Goal: Task Accomplishment & Management: Use online tool/utility

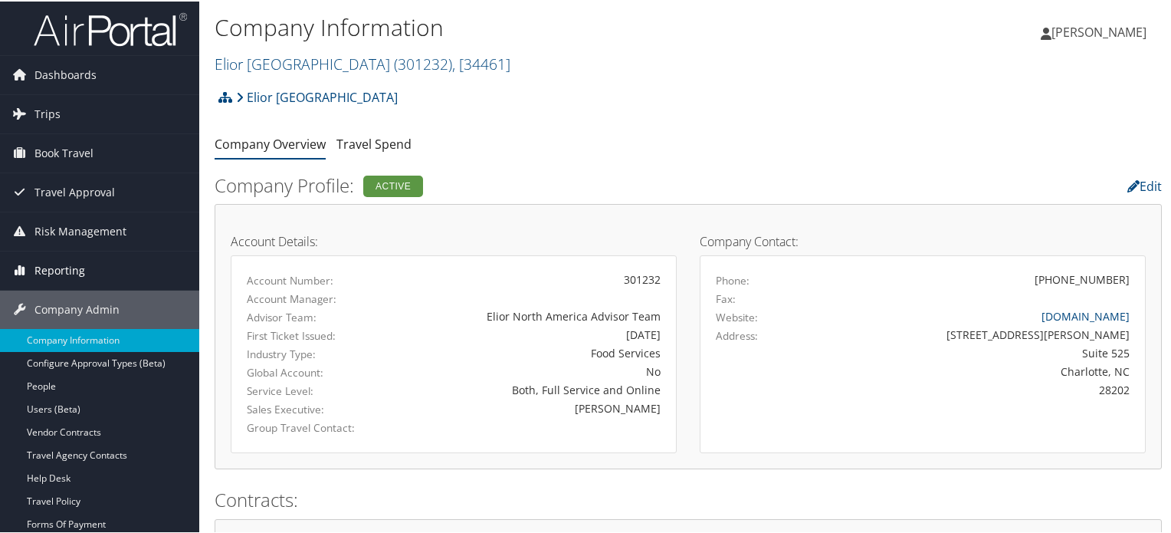
click at [70, 270] on span "Reporting" at bounding box center [59, 269] width 51 height 38
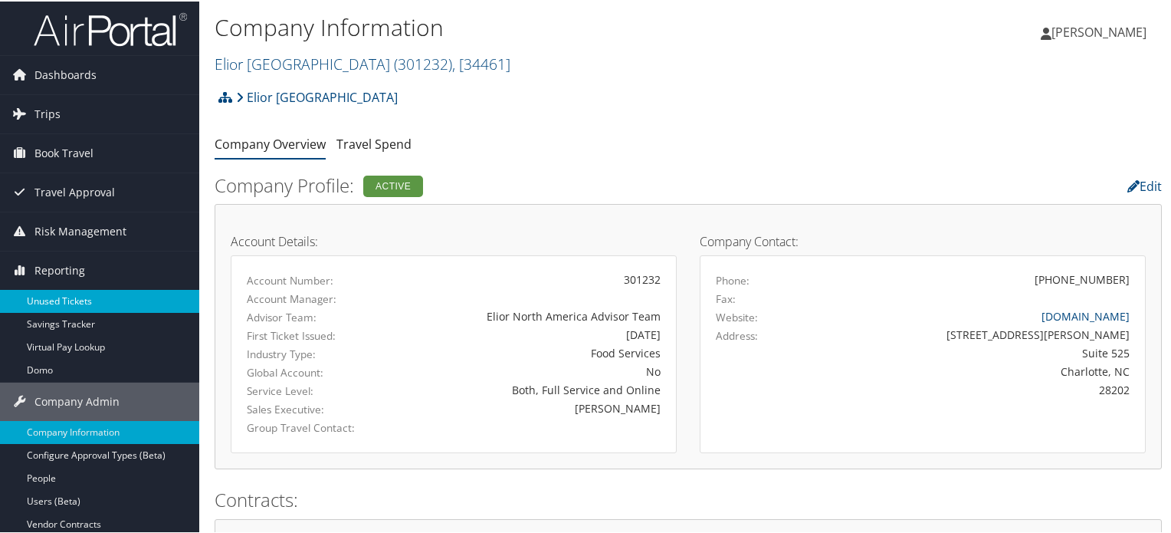
click at [60, 297] on link "Unused Tickets" at bounding box center [99, 299] width 199 height 23
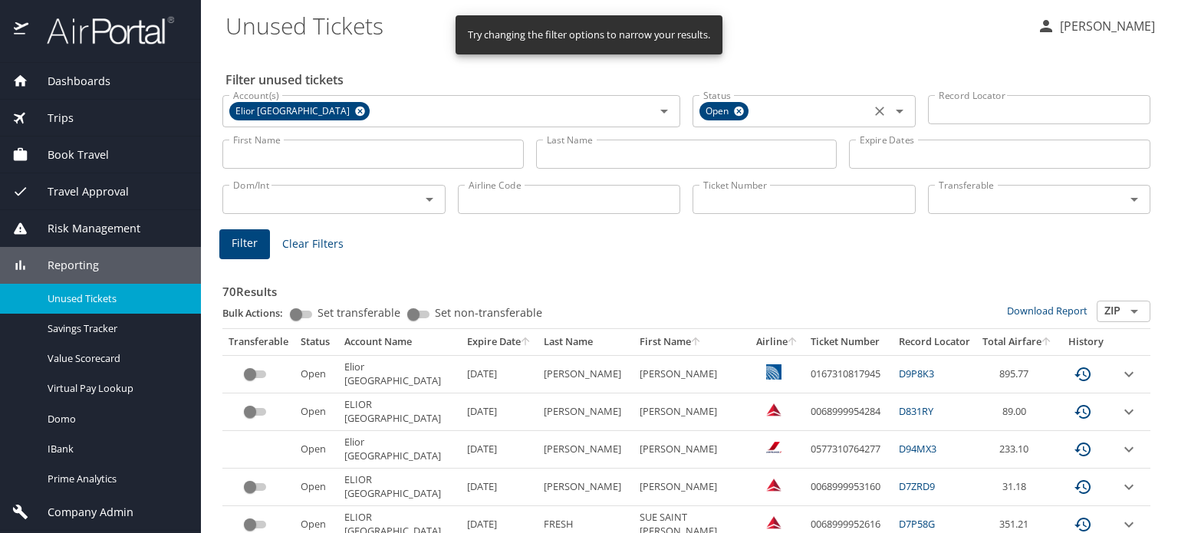
click at [733, 116] on icon at bounding box center [738, 111] width 11 height 17
click at [355, 111] on icon at bounding box center [360, 112] width 10 height 10
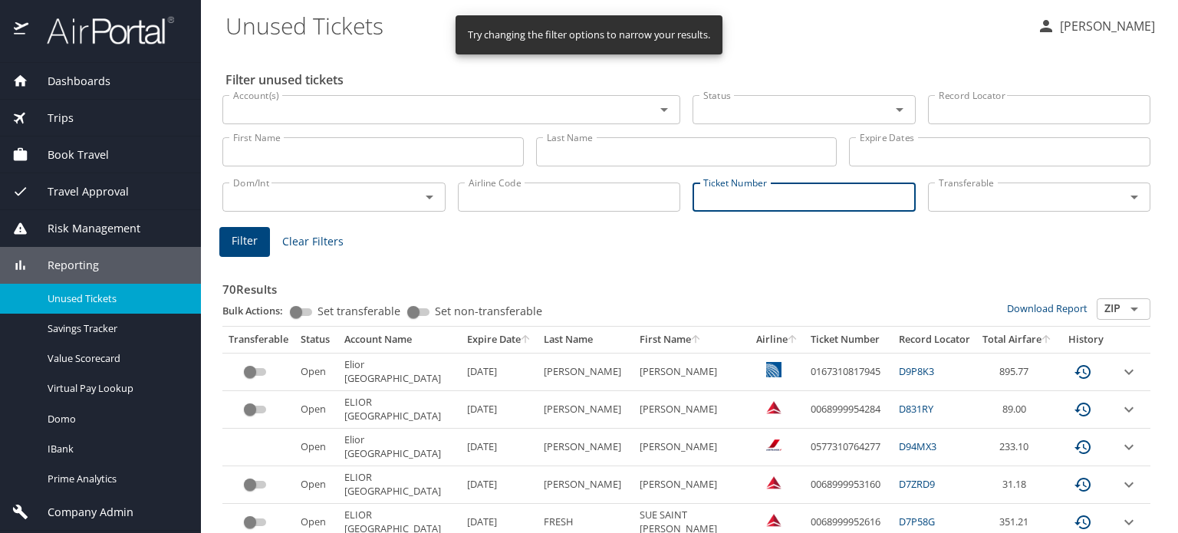
click at [769, 208] on input "Ticket Number" at bounding box center [803, 196] width 223 height 29
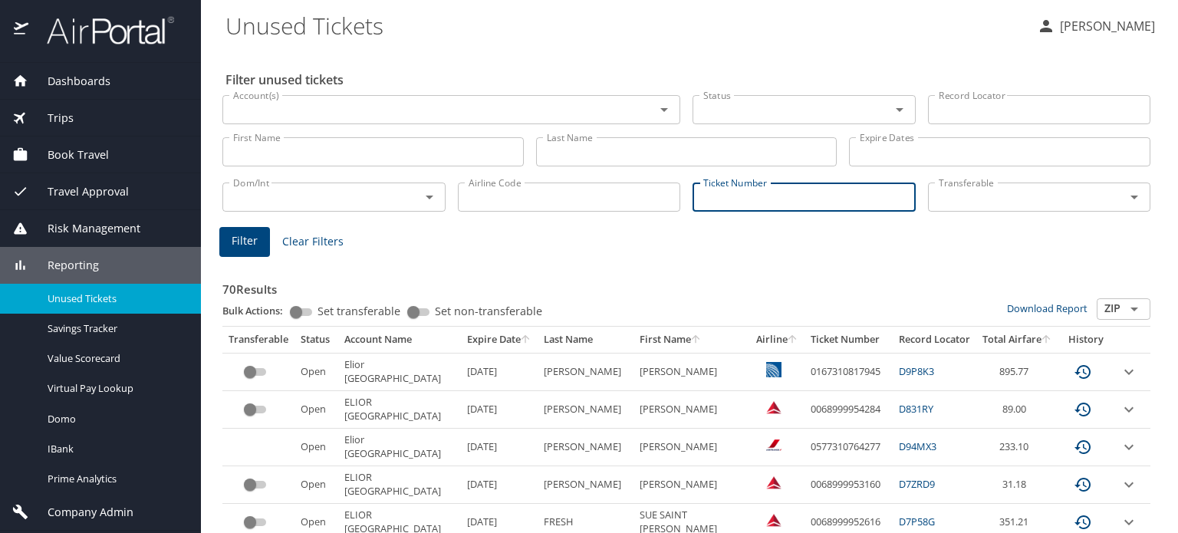
paste input "BONHARD/SHARE"
drag, startPoint x: 821, startPoint y: 195, endPoint x: 568, endPoint y: 208, distance: 253.3
click at [568, 208] on div "Dom/Int Dom/Int Airline Code Airline Code Ticket Number BONHARD/SHARE Ticket Nu…" at bounding box center [686, 195] width 940 height 51
paste input "0068998689254"
type input "0068998689254"
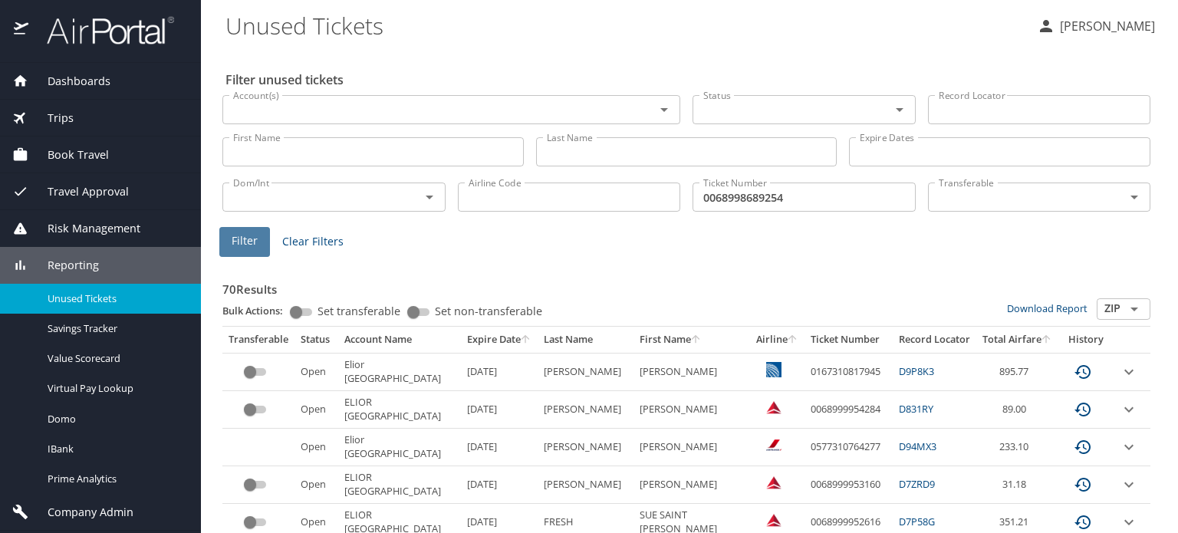
click at [241, 248] on span "Filter" at bounding box center [245, 241] width 26 height 19
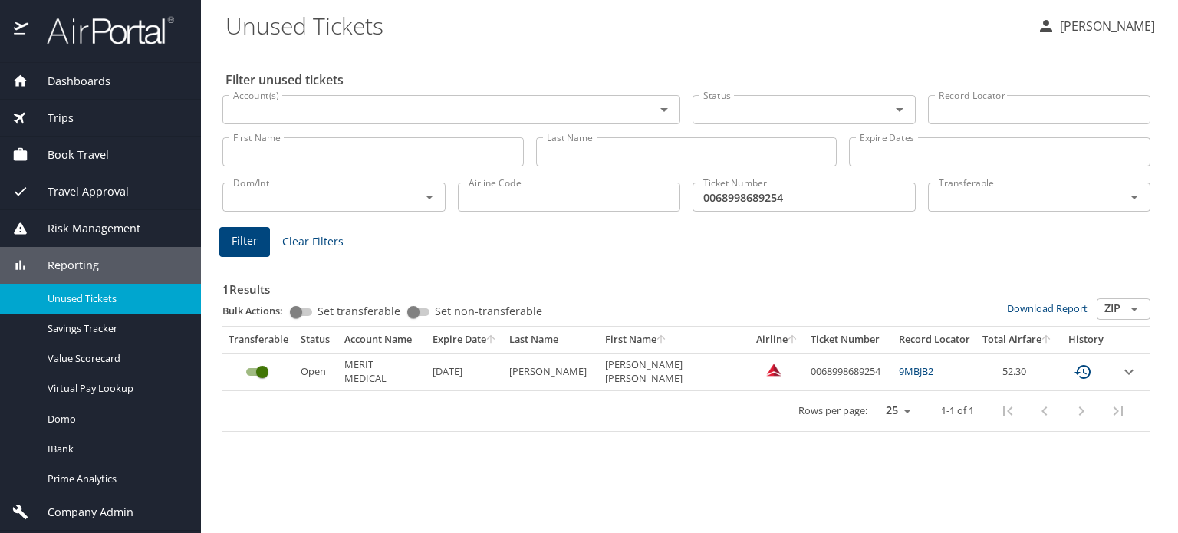
click at [559, 479] on div "Filter unused tickets Account(s) Account(s) Status Status Record Locator Record…" at bounding box center [689, 291] width 928 height 484
